Goal: Check status: Check status

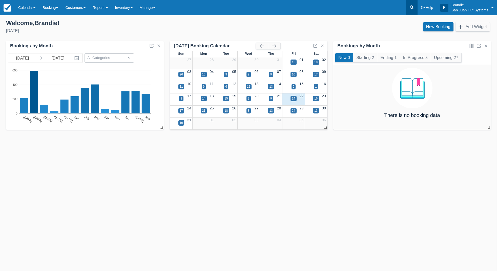
click at [409, 7] on icon at bounding box center [411, 7] width 5 height 5
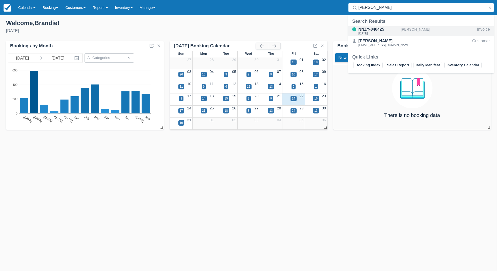
type input "Felton"
click at [373, 30] on div "NNZY-040425" at bounding box center [378, 29] width 40 height 6
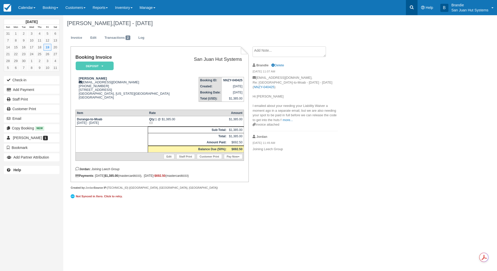
click at [407, 8] on link at bounding box center [412, 7] width 12 height 15
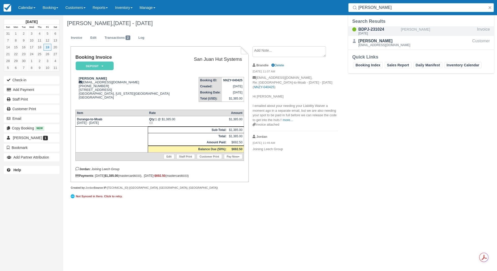
type input "[PERSON_NAME]"
click at [380, 32] on div "[DATE]" at bounding box center [378, 33] width 40 height 3
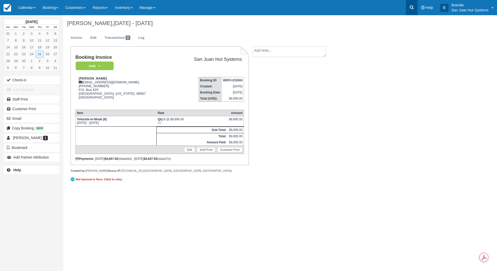
click at [412, 7] on icon at bounding box center [411, 7] width 5 height 5
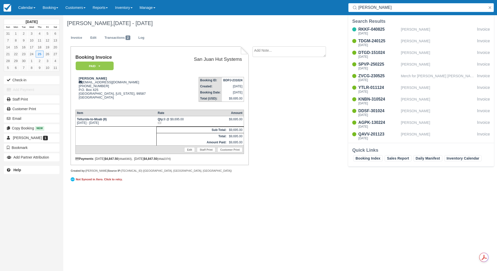
type input "Merrit"
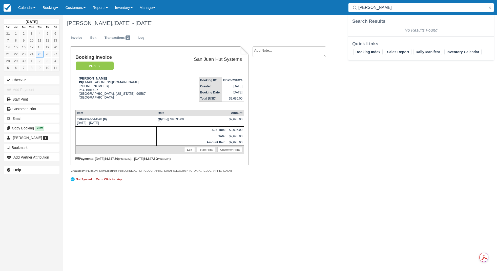
drag, startPoint x: 391, startPoint y: 8, endPoint x: 340, endPoint y: 11, distance: 51.7
click at [340, 11] on div "Menu Calendar Customer Inventory Month Week Day Booking Daily Manifest Daily Li…" at bounding box center [248, 7] width 497 height 15
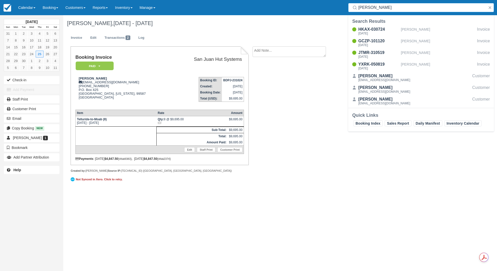
drag, startPoint x: 415, startPoint y: 5, endPoint x: 312, endPoint y: 4, distance: 102.7
click at [312, 4] on div "Menu Calendar Customer Inventory Month Week Day Booking Daily Manifest Daily Li…" at bounding box center [248, 7] width 497 height 15
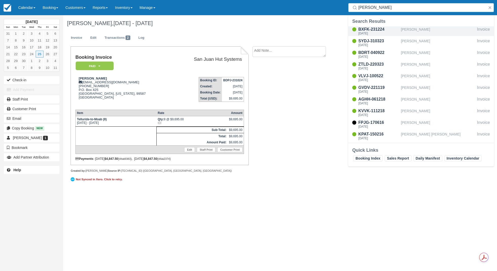
type input "Robinson"
click at [382, 30] on div "BXFK-231224" at bounding box center [378, 29] width 40 height 6
